Goal: Obtain resource: Download file/media

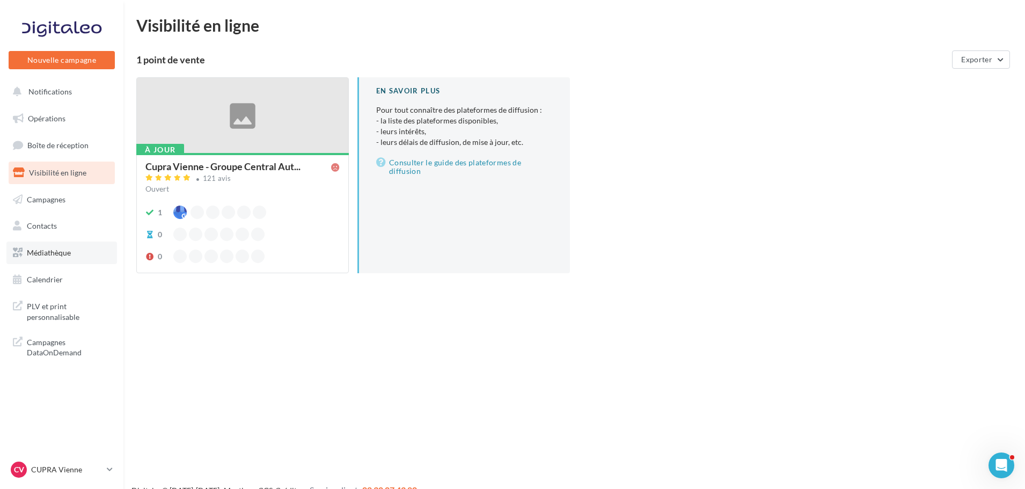
click at [58, 249] on span "Médiathèque" at bounding box center [49, 252] width 44 height 9
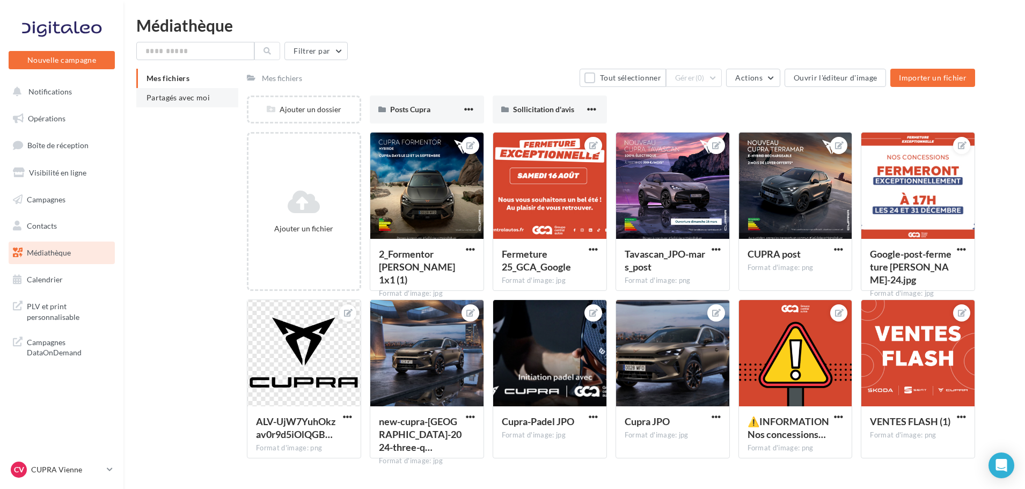
click at [168, 106] on li "Partagés avec moi" at bounding box center [187, 97] width 102 height 19
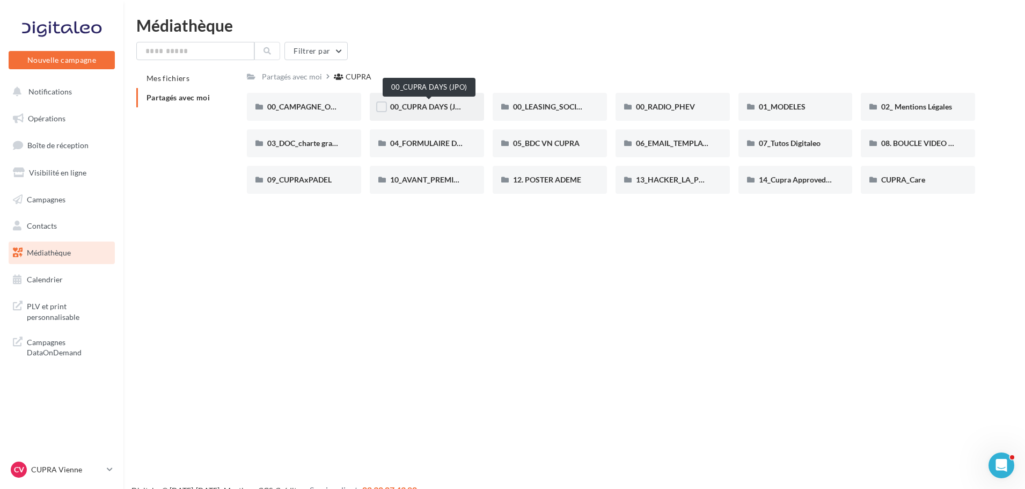
click at [421, 107] on span "00_CUPRA DAYS (JPO)" at bounding box center [429, 106] width 78 height 9
click at [311, 109] on span "00_CAMPAGNE_OCTOBRE" at bounding box center [313, 106] width 92 height 9
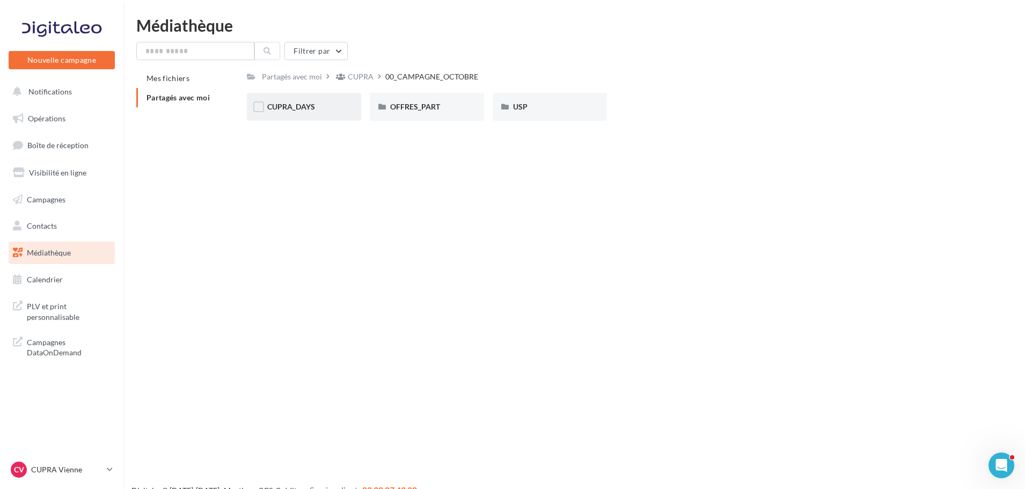
click at [310, 111] on span "CUPRA_DAYS" at bounding box center [291, 106] width 48 height 9
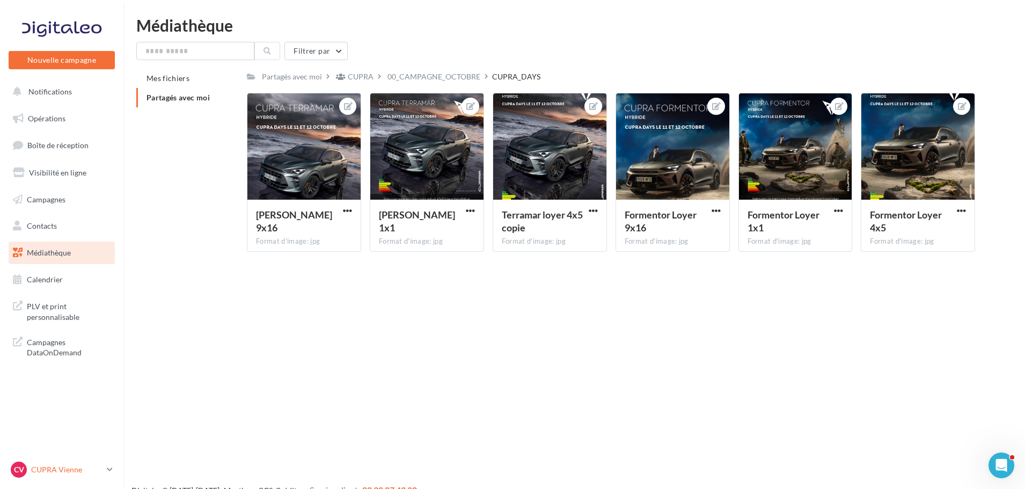
click at [43, 462] on div "CV CUPRA Vienne cupra_vienne" at bounding box center [57, 470] width 92 height 16
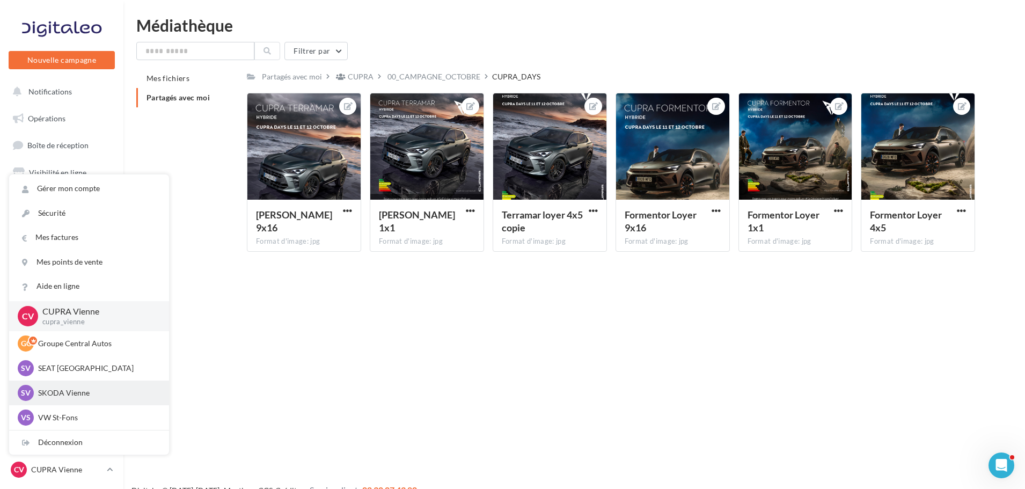
click at [72, 393] on p "SKODA Vienne" at bounding box center [97, 393] width 118 height 11
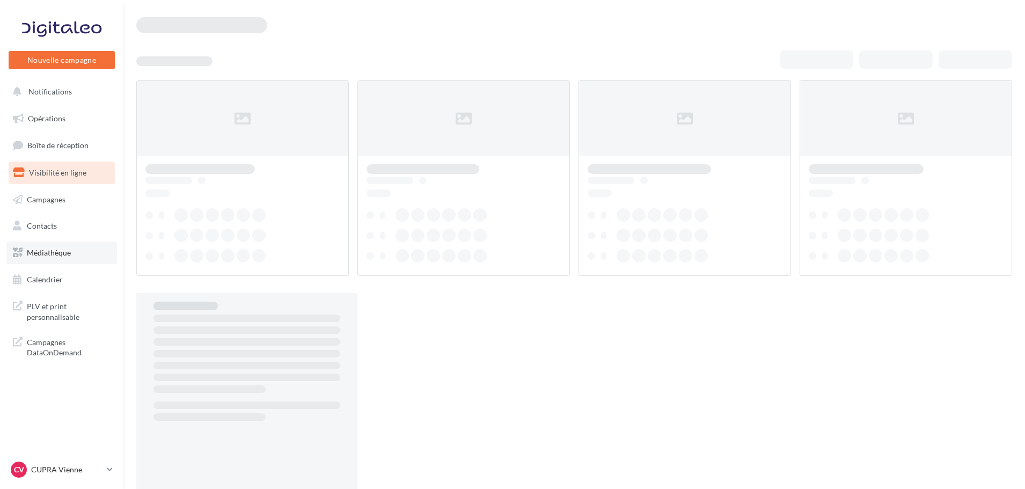
click at [39, 255] on span "Médiathèque" at bounding box center [49, 252] width 44 height 9
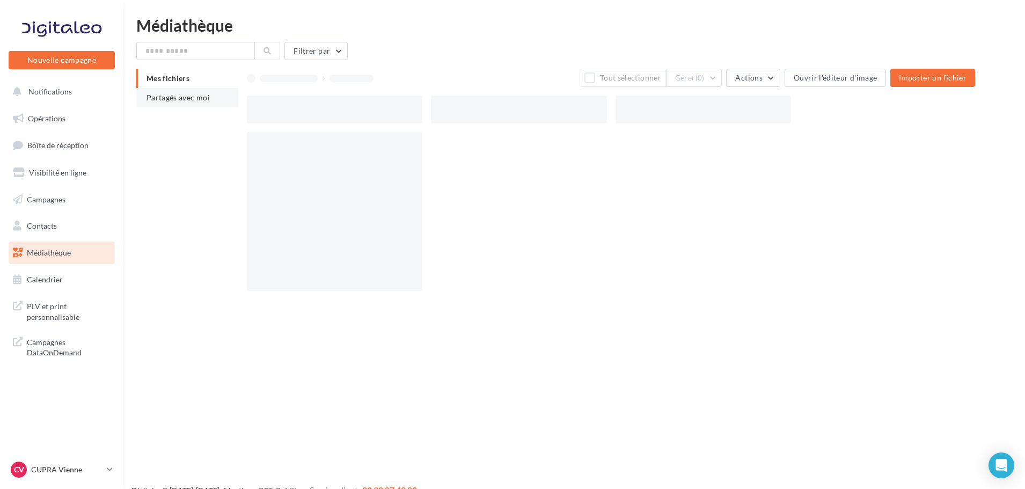
click at [171, 97] on span "Partagés avec moi" at bounding box center [178, 97] width 63 height 9
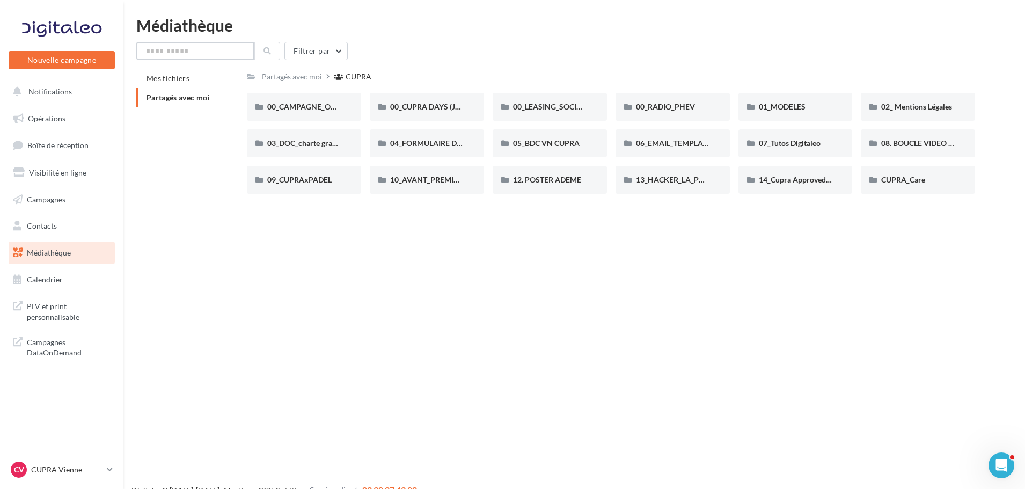
drag, startPoint x: 213, startPoint y: 46, endPoint x: 208, endPoint y: 50, distance: 6.1
click at [212, 46] on input "text" at bounding box center [195, 51] width 118 height 18
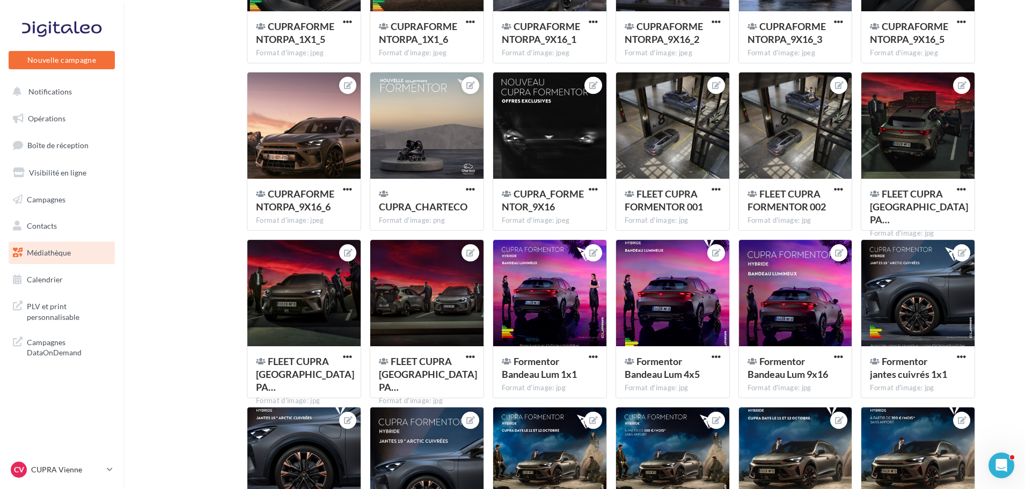
scroll to position [4745, 0]
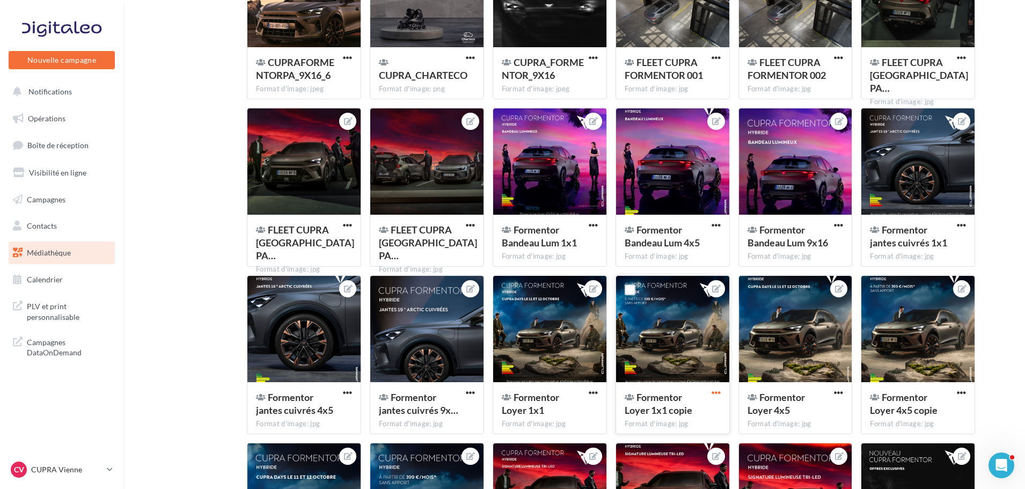
click at [718, 389] on span "button" at bounding box center [716, 392] width 9 height 9
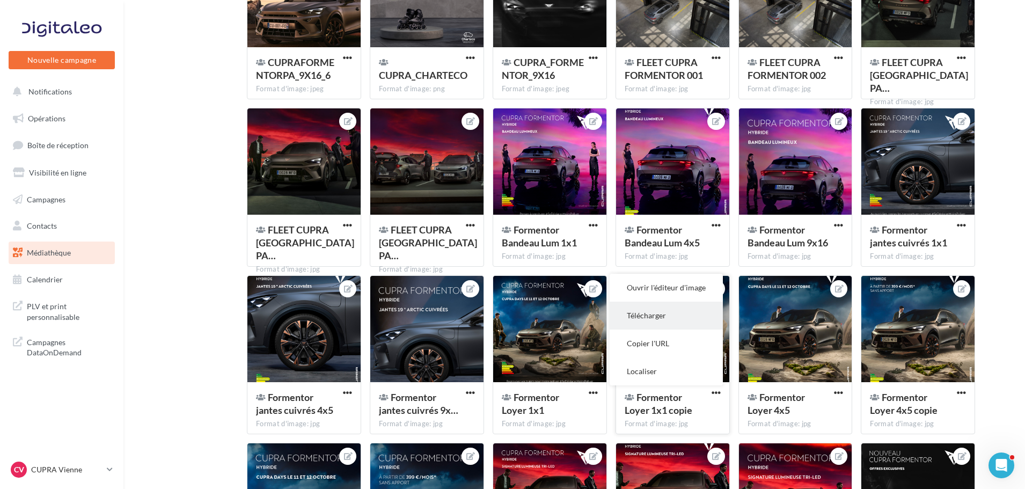
click at [666, 314] on button "Télécharger" at bounding box center [666, 316] width 113 height 28
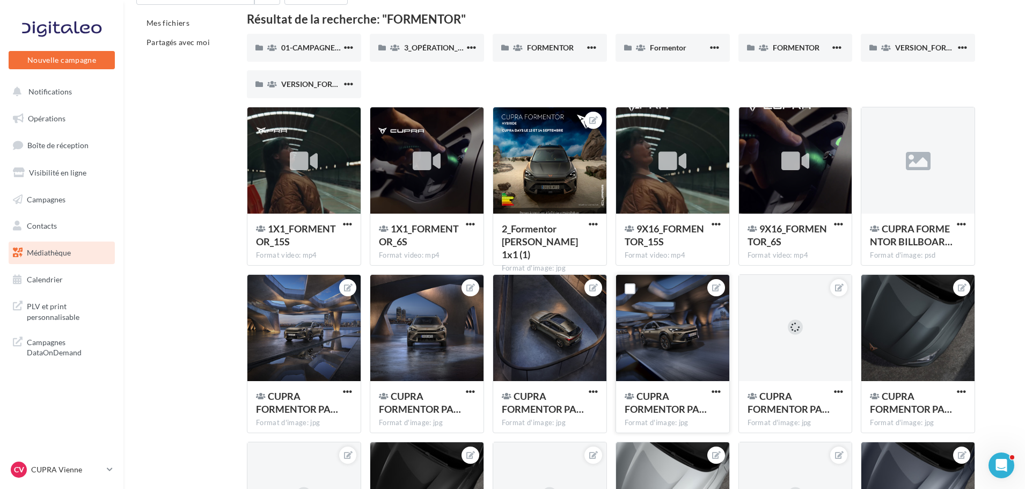
scroll to position [0, 0]
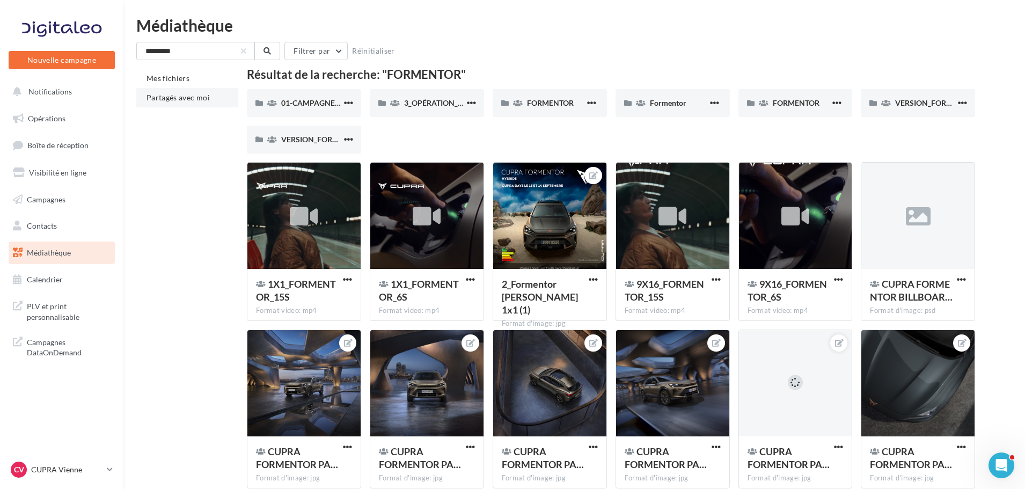
click at [190, 96] on span "Partagés avec moi" at bounding box center [178, 97] width 63 height 9
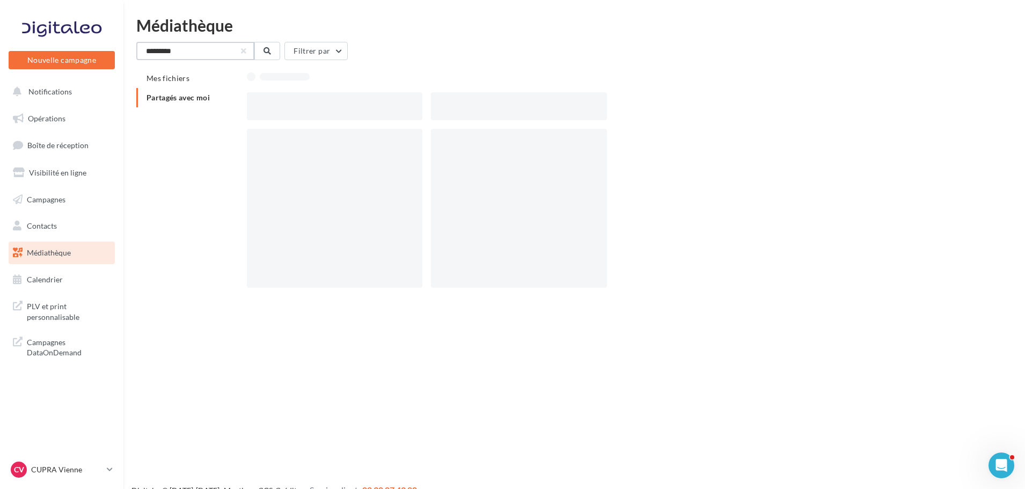
click at [181, 54] on input "*********" at bounding box center [195, 51] width 118 height 18
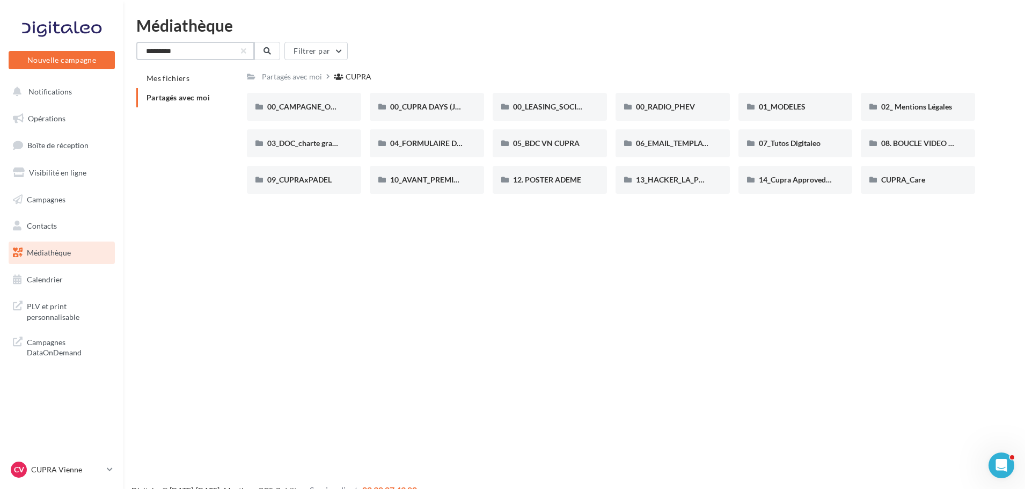
drag, startPoint x: 226, startPoint y: 49, endPoint x: 2, endPoint y: 61, distance: 224.7
click at [37, 61] on div "Nouvelle campagne Nouvelle campagne Notifications Opérations Boîte de réception…" at bounding box center [512, 261] width 1025 height 489
type input "*****"
click at [265, 46] on button at bounding box center [267, 51] width 26 height 18
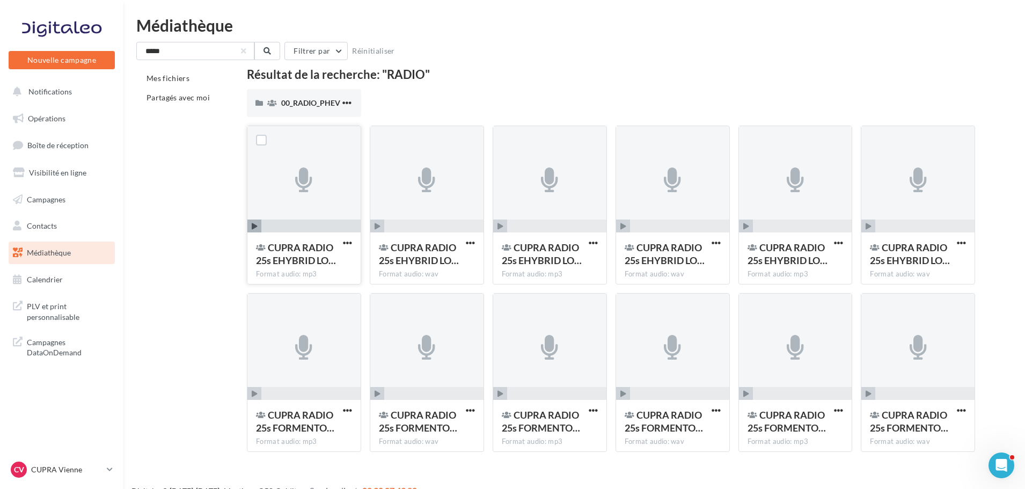
click at [254, 225] on icon "button" at bounding box center [255, 226] width 6 height 6
click at [256, 228] on icon "button" at bounding box center [255, 226] width 6 height 6
click at [253, 224] on icon "button" at bounding box center [255, 226] width 6 height 6
click at [92, 473] on p "CUPRA Vienne" at bounding box center [66, 469] width 71 height 11
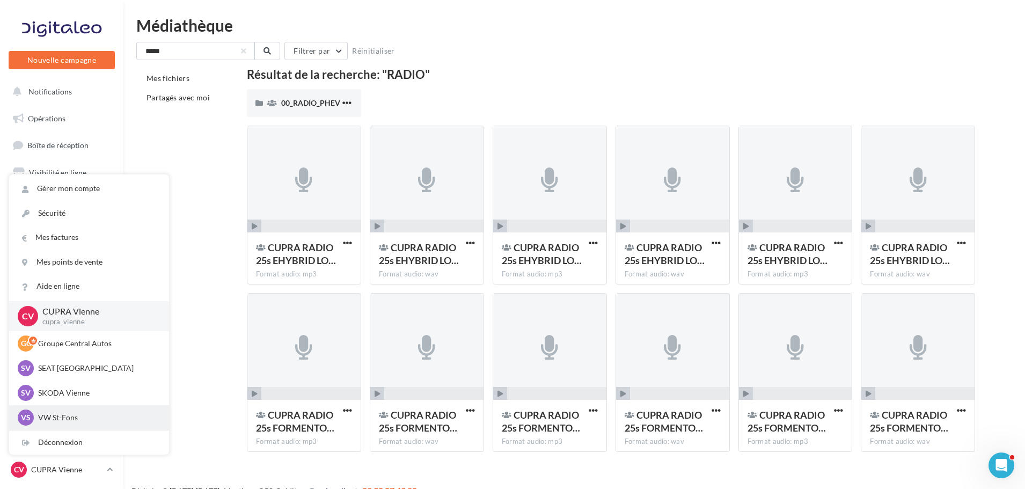
click at [77, 410] on div "VS VW St-Fons vw-stf-gru" at bounding box center [89, 418] width 143 height 16
